Goal: Task Accomplishment & Management: Manage account settings

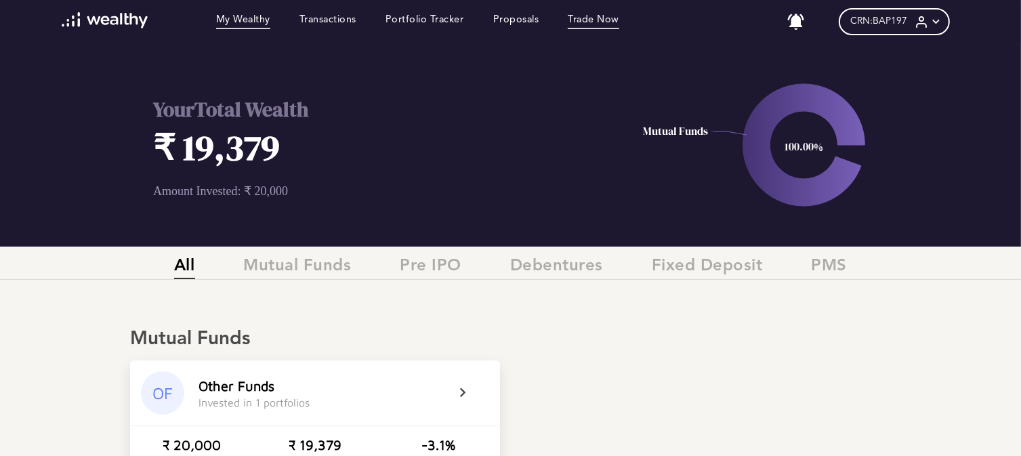
click at [607, 23] on link "Trade Now" at bounding box center [593, 21] width 51 height 15
click at [595, 22] on link "Trade Now" at bounding box center [593, 21] width 51 height 15
click at [289, 272] on span "Mutual Funds" at bounding box center [298, 268] width 108 height 22
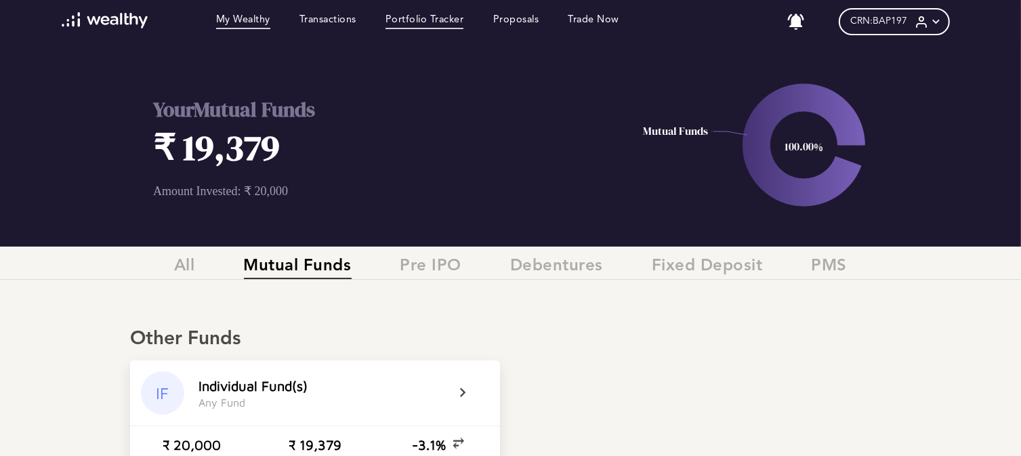
click at [435, 24] on link "Portfolio Tracker" at bounding box center [424, 21] width 79 height 15
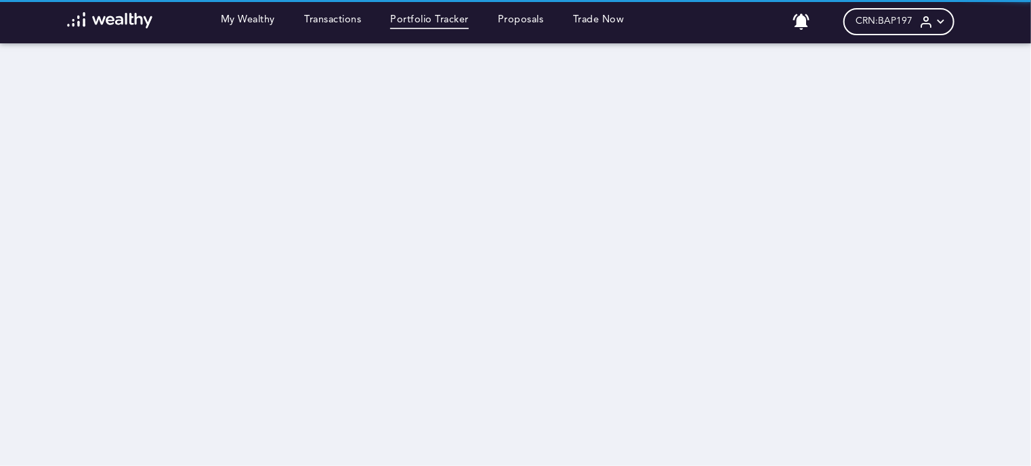
click at [604, 15] on div at bounding box center [515, 233] width 1031 height 466
click at [599, 22] on div at bounding box center [515, 233] width 1031 height 466
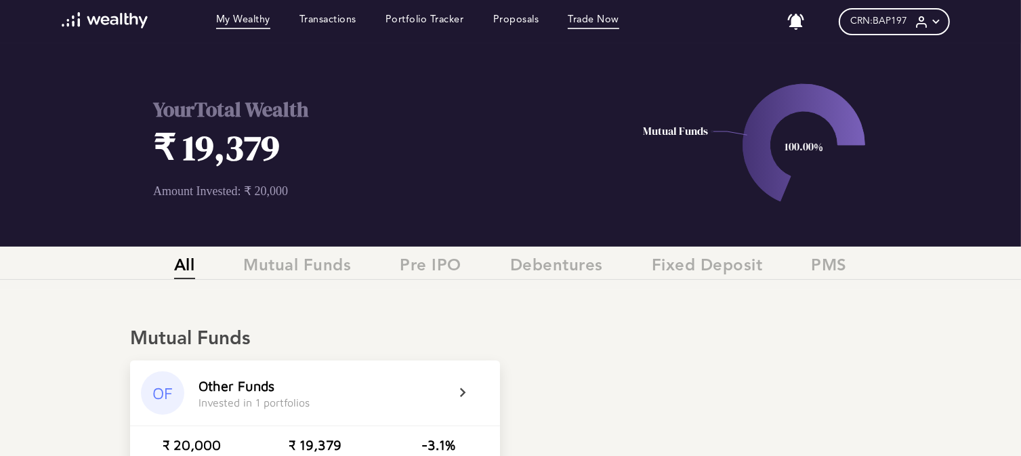
click at [607, 24] on link "Trade Now" at bounding box center [593, 21] width 51 height 15
click at [599, 19] on link "Trade Now" at bounding box center [593, 21] width 51 height 15
